Goal: Information Seeking & Learning: Learn about a topic

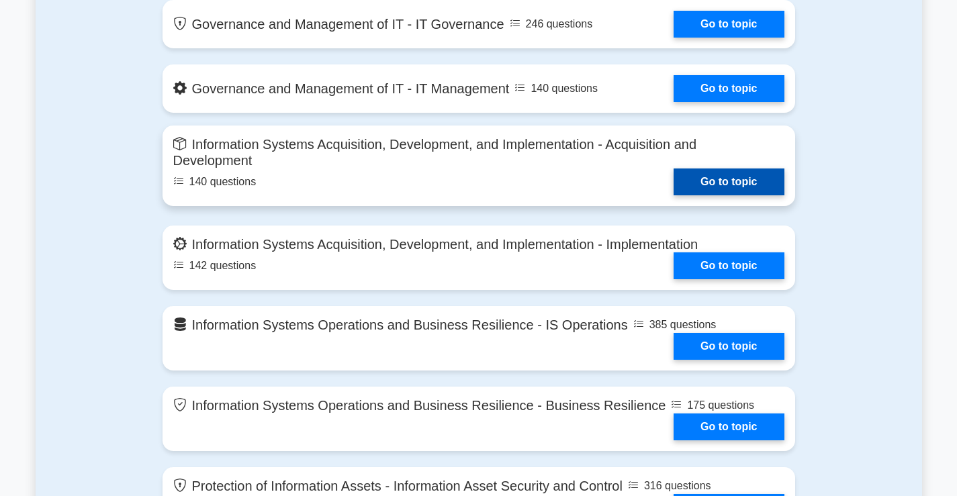
scroll to position [940, 0]
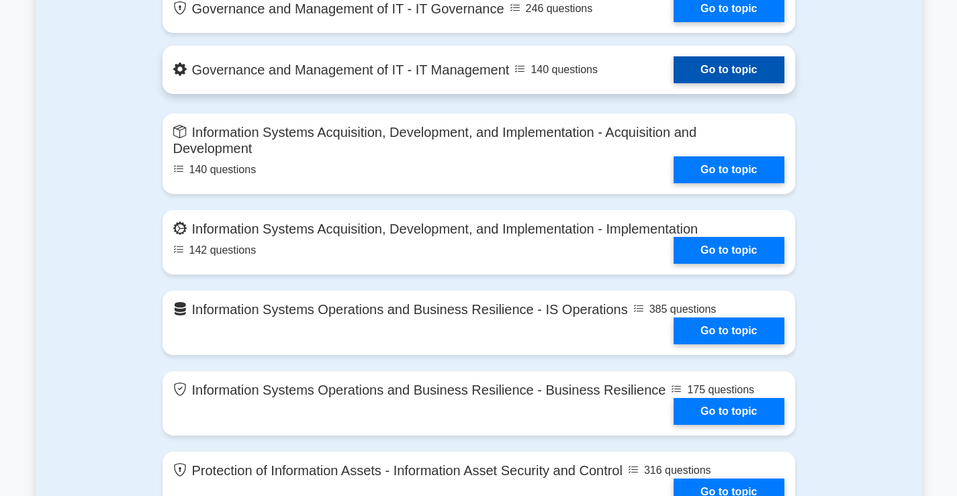
click at [755, 72] on link "Go to topic" at bounding box center [728, 69] width 110 height 27
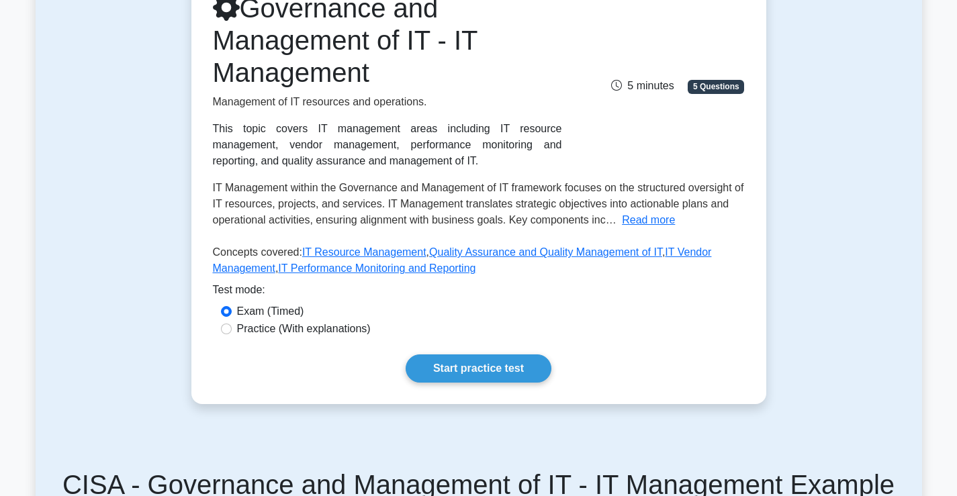
scroll to position [269, 0]
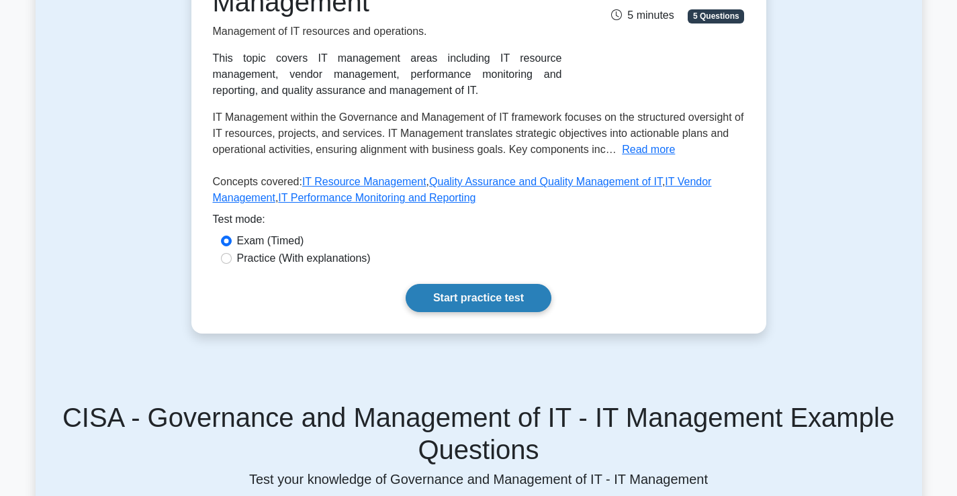
click at [501, 297] on link "Start practice test" at bounding box center [478, 298] width 146 height 28
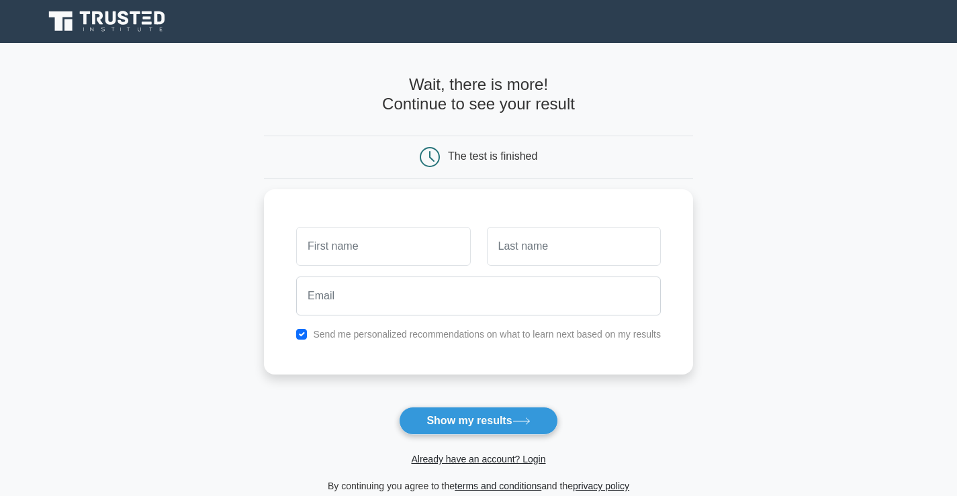
click at [622, 150] on div at bounding box center [657, 157] width 71 height 20
